Goal: Find specific page/section: Find specific page/section

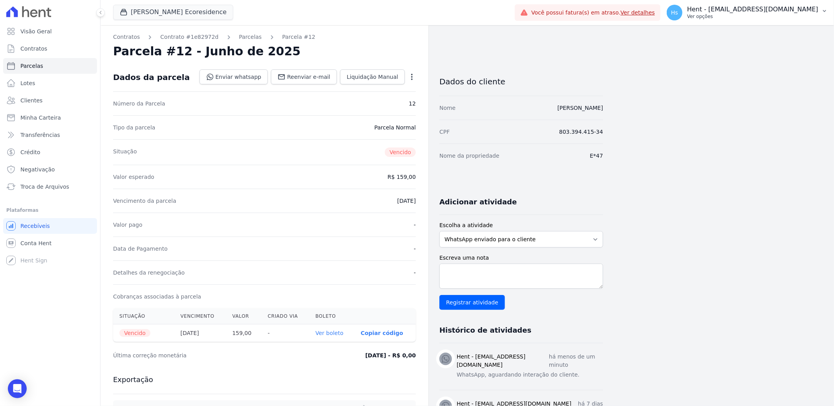
click at [824, 9] on icon "button" at bounding box center [825, 11] width 6 height 6
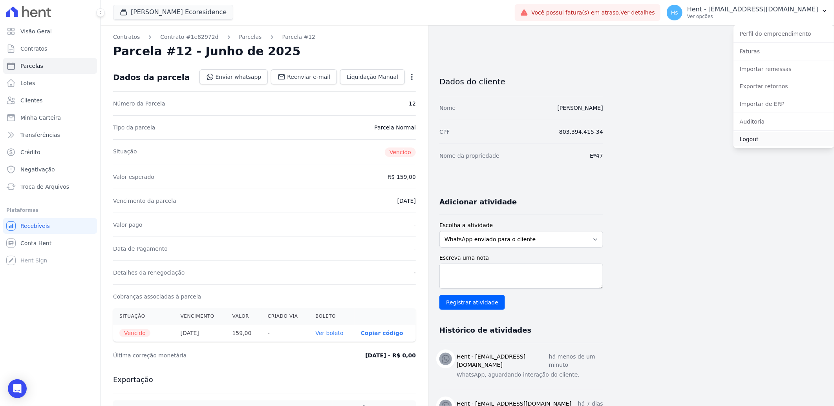
click at [774, 143] on link "Logout" at bounding box center [784, 139] width 101 height 14
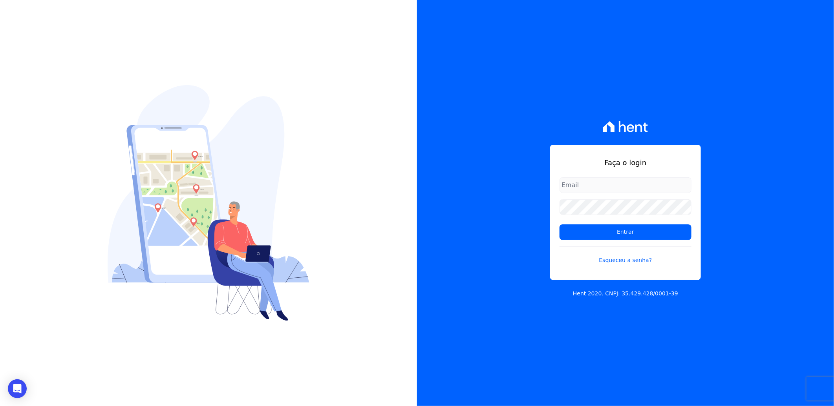
type input "[EMAIL_ADDRESS][DOMAIN_NAME]"
type input "[EMAIL_ADDRESS][PERSON_NAME][DOMAIN_NAME]"
click at [613, 229] on input "Entrar" at bounding box center [626, 233] width 132 height 16
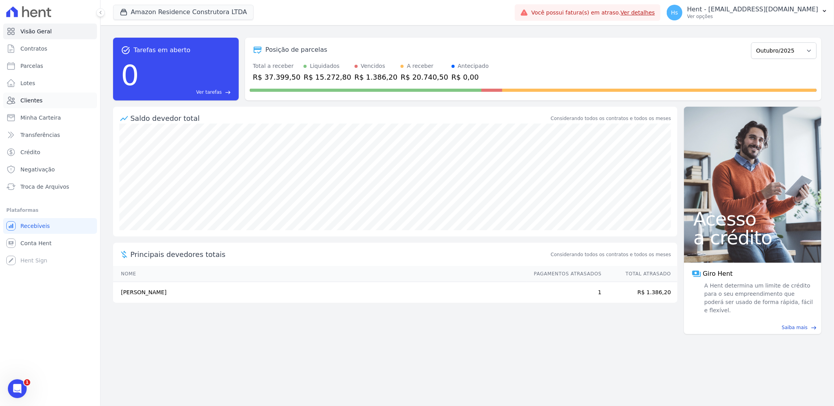
click at [40, 99] on span "Clientes" at bounding box center [31, 101] width 22 height 8
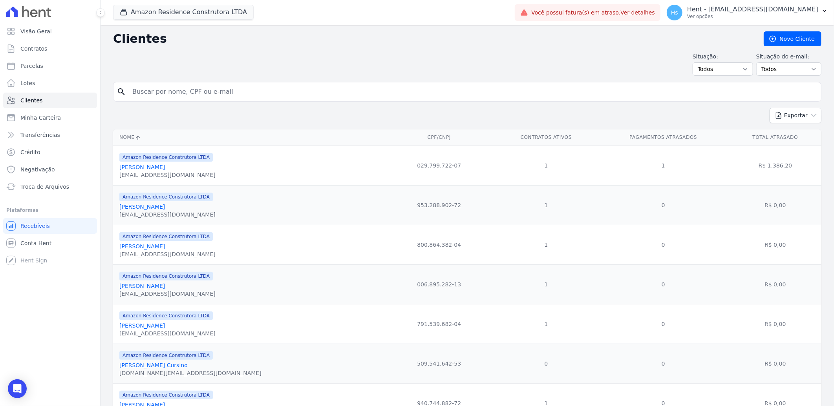
click at [205, 95] on input "search" at bounding box center [473, 92] width 690 height 16
paste input "Marta Silvana Neves de Sá"
type input "Marta Silvana Neves de Sá"
